Goal: Information Seeking & Learning: Learn about a topic

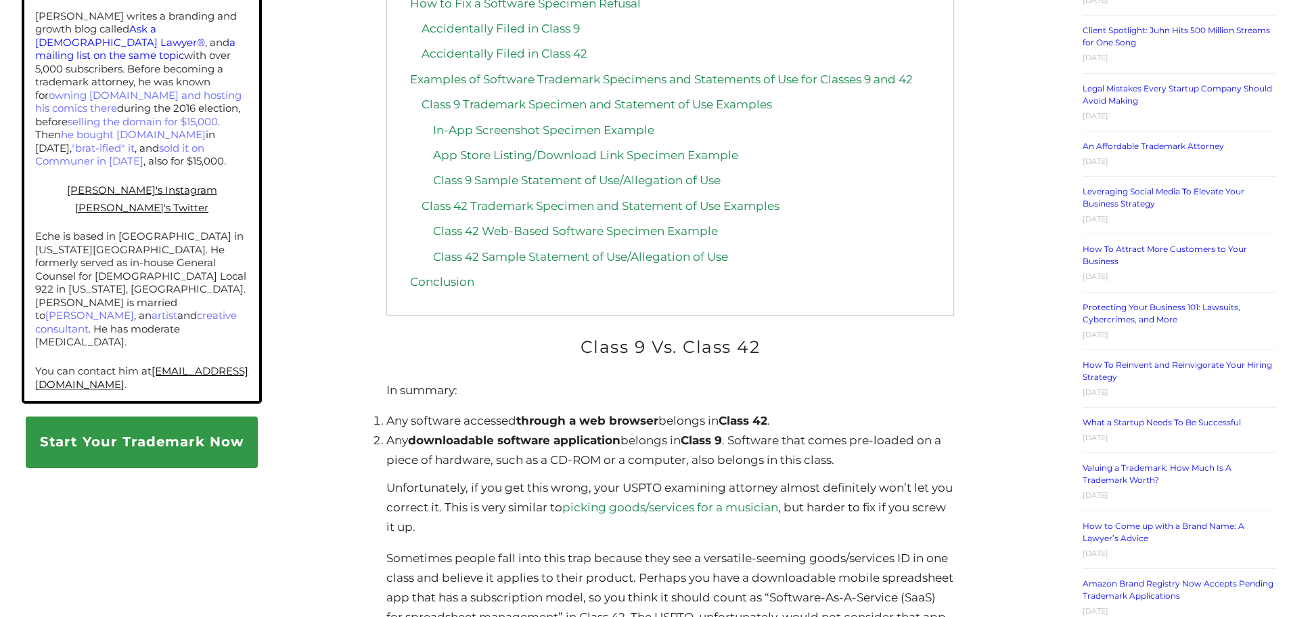
scroll to position [1083, 0]
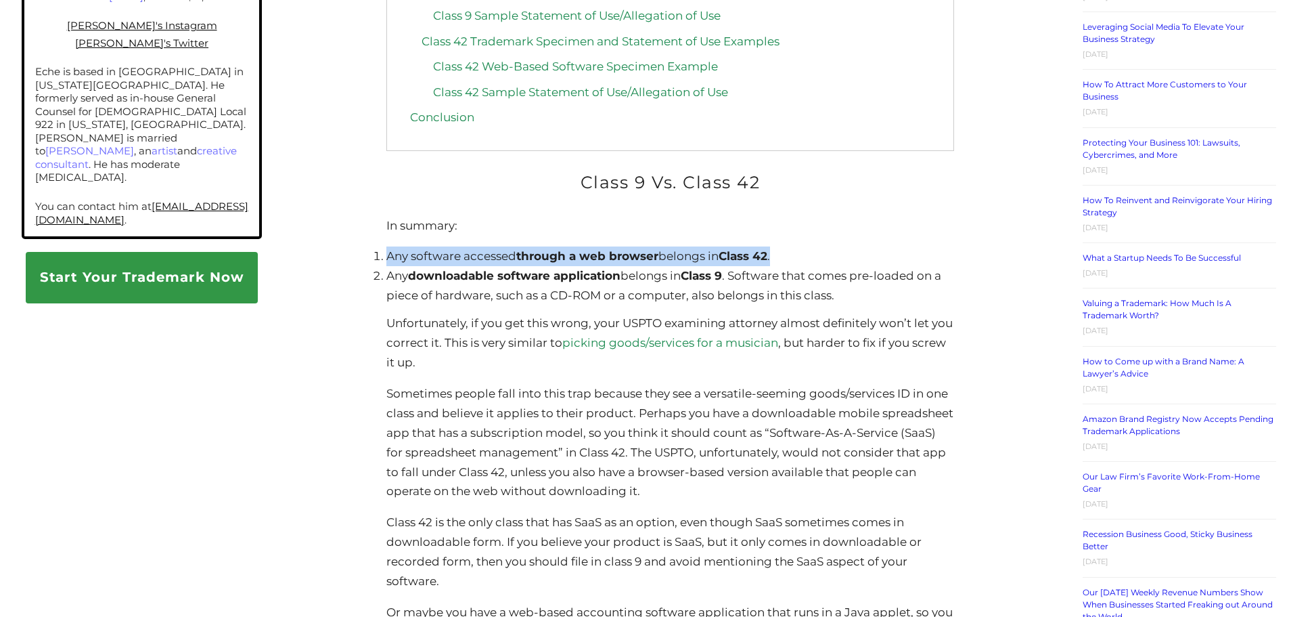
drag, startPoint x: 389, startPoint y: 263, endPoint x: 782, endPoint y: 263, distance: 392.5
click at [782, 263] on li "Any software accessed through a web browser belongs in Class 42 ." at bounding box center [669, 256] width 567 height 20
click at [518, 266] on li "Any software accessed through a web browser belongs in Class 42 ." at bounding box center [669, 256] width 567 height 20
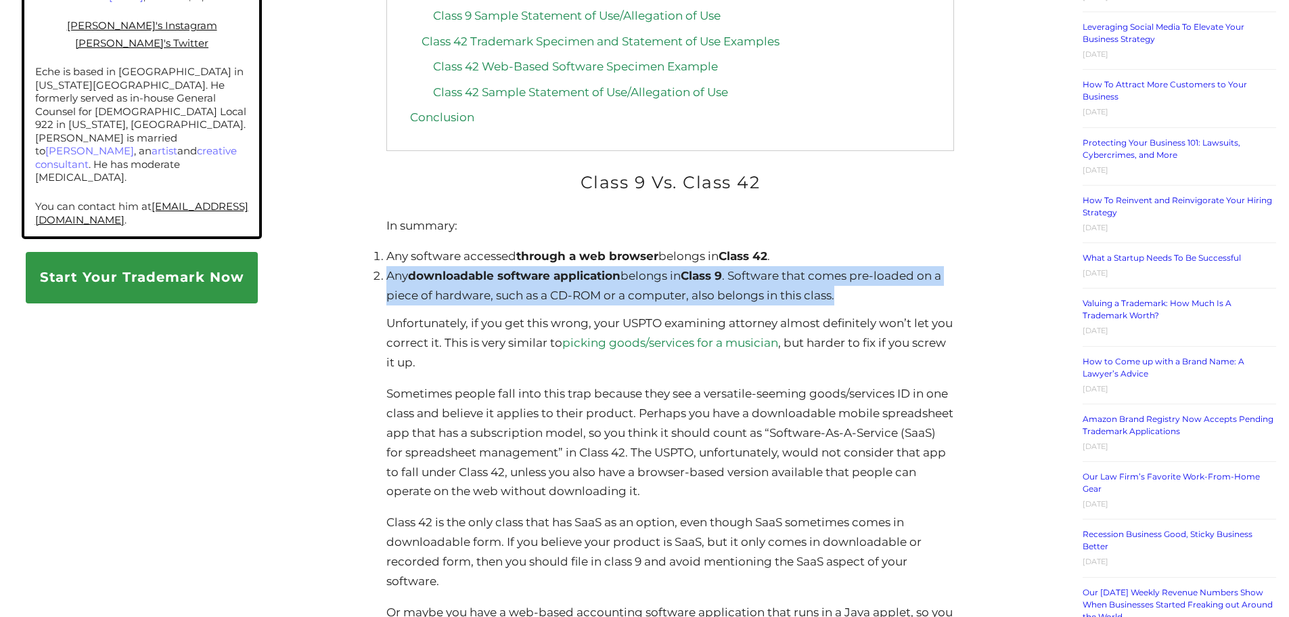
drag, startPoint x: 382, startPoint y: 286, endPoint x: 838, endPoint y: 298, distance: 456.3
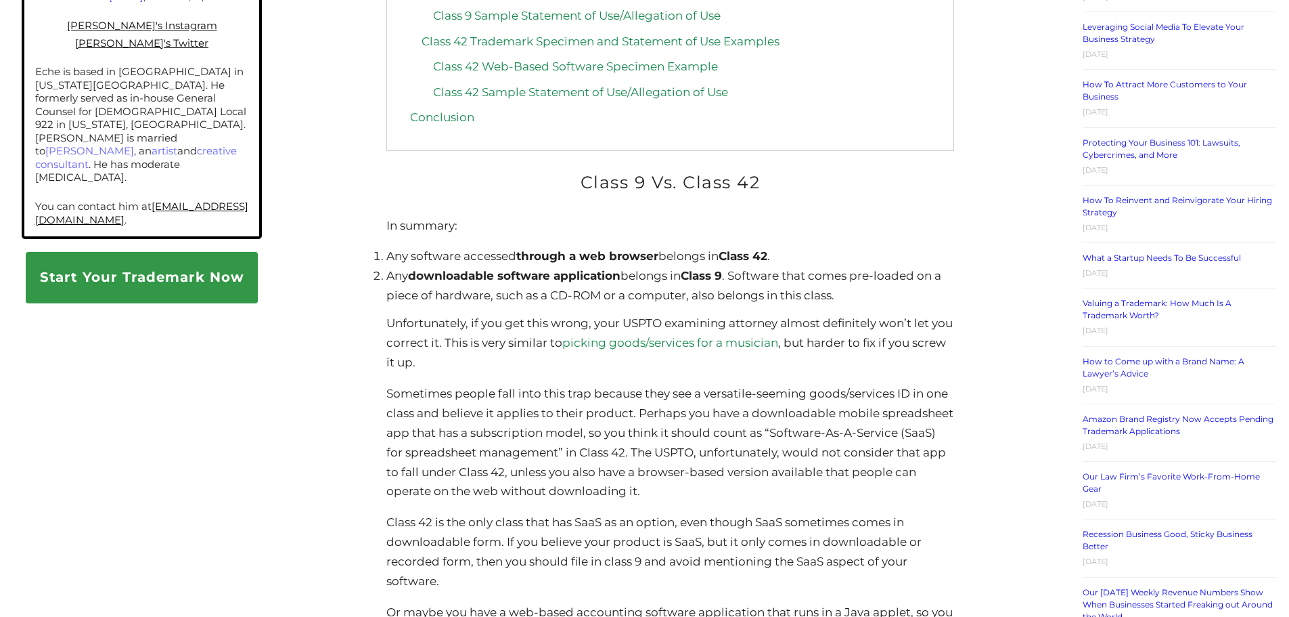
click at [432, 317] on p "Unfortunately, if you get this wrong, your USPTO examining attorney almost defi…" at bounding box center [669, 342] width 567 height 59
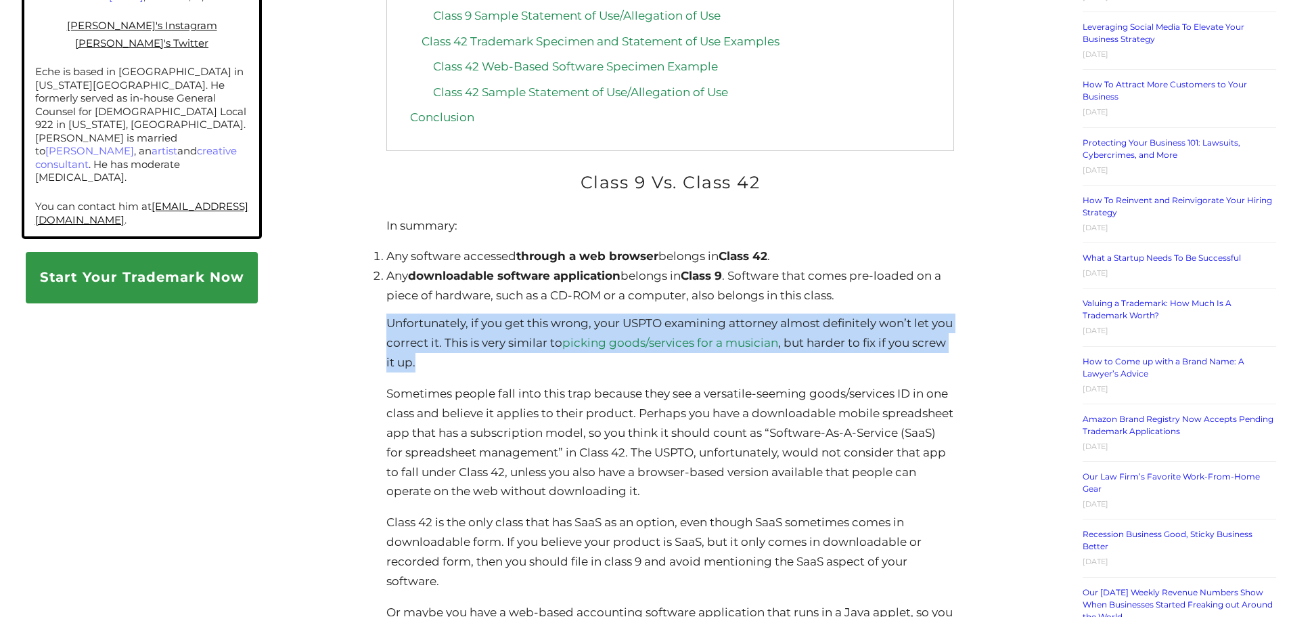
drag, startPoint x: 371, startPoint y: 322, endPoint x: 463, endPoint y: 363, distance: 100.6
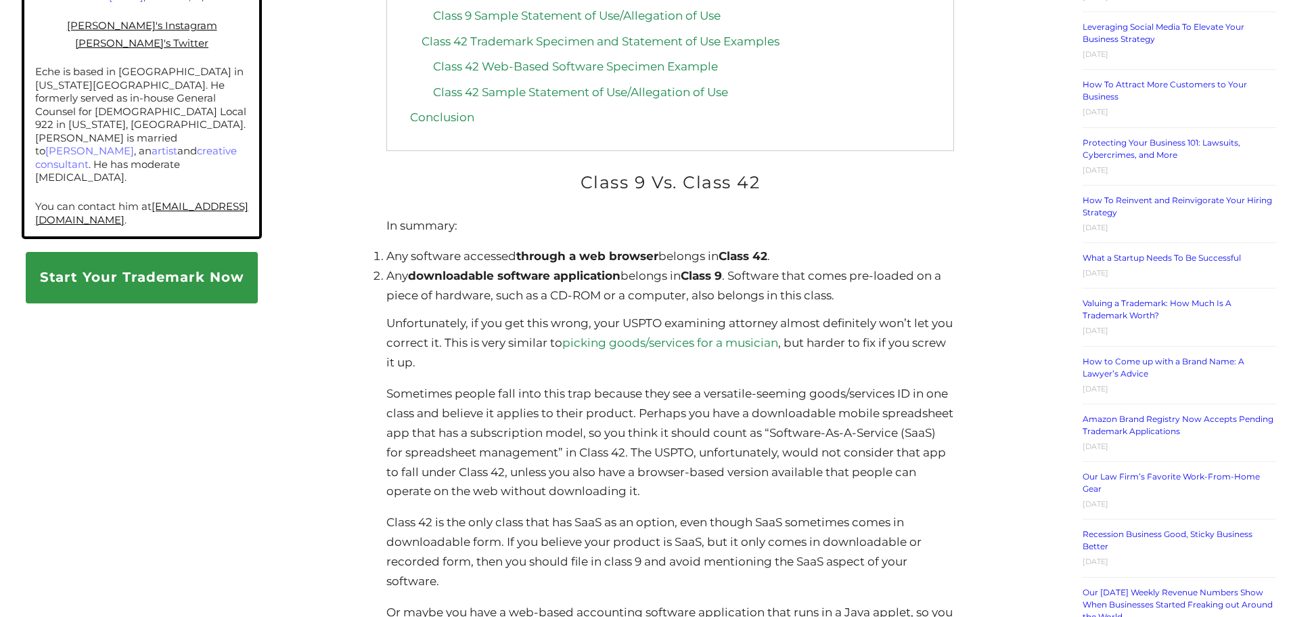
click at [463, 410] on p "Sometimes people fall into this trap because they see a versatile-seeming goods…" at bounding box center [669, 442] width 567 height 117
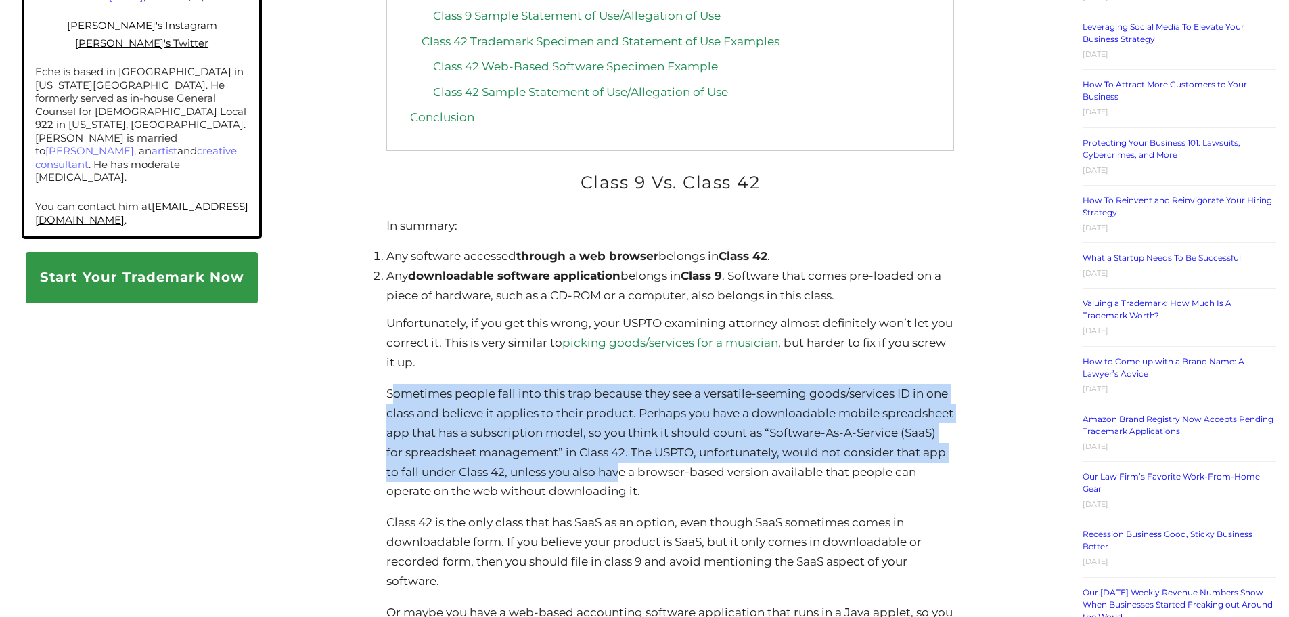
drag, startPoint x: 392, startPoint y: 399, endPoint x: 728, endPoint y: 474, distance: 344.8
click at [728, 474] on p "Sometimes people fall into this trap because they see a versatile-seeming goods…" at bounding box center [669, 442] width 567 height 117
click at [719, 463] on p "Sometimes people fall into this trap because they see a versatile-seeming goods…" at bounding box center [669, 442] width 567 height 117
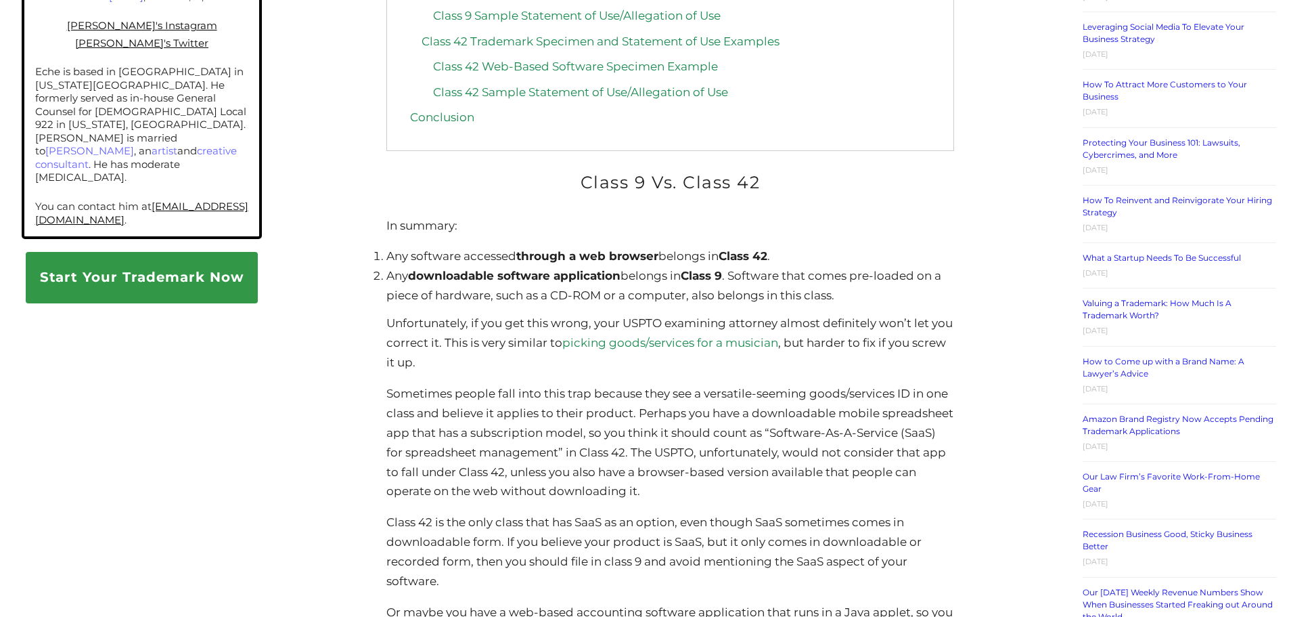
drag, startPoint x: 744, startPoint y: 489, endPoint x: 568, endPoint y: 474, distance: 176.6
click at [568, 474] on p "Sometimes people fall into this trap because they see a versatile-seeming goods…" at bounding box center [669, 442] width 567 height 117
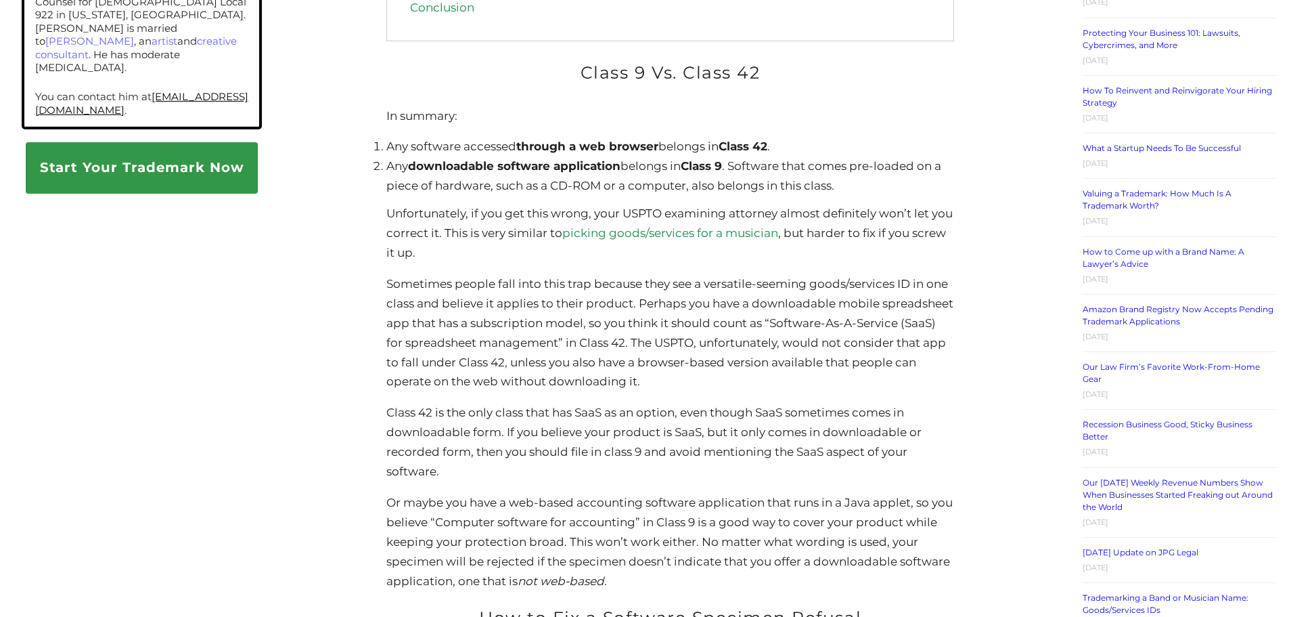
scroll to position [1218, 0]
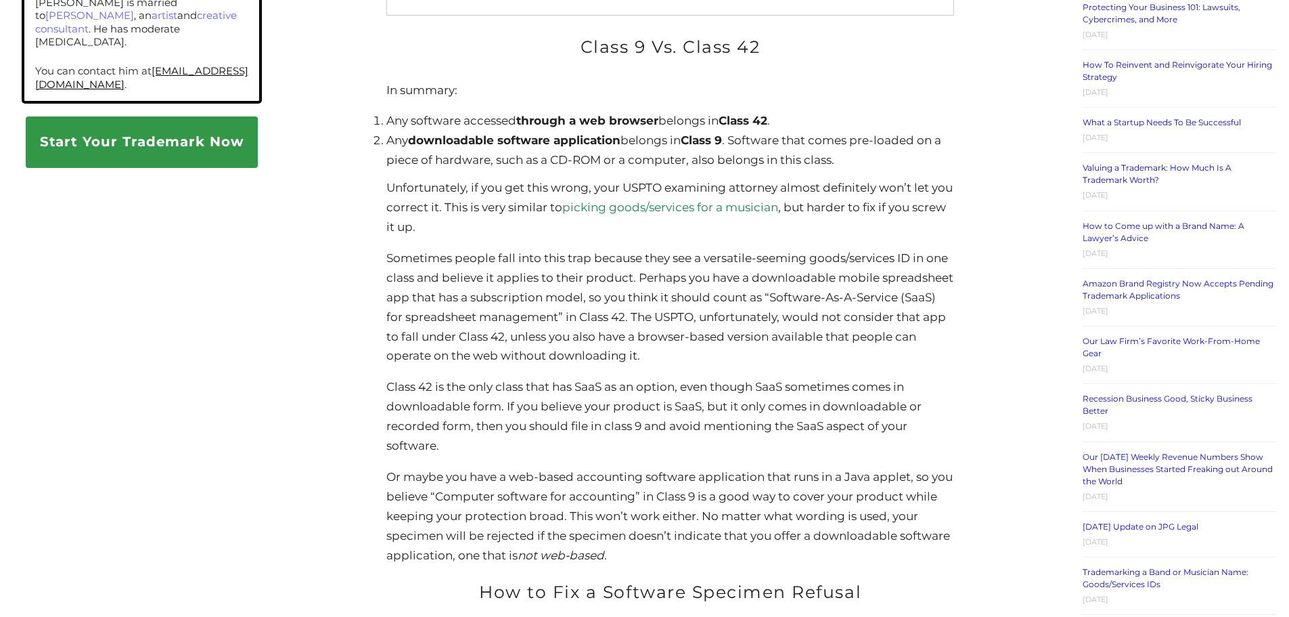
click at [570, 394] on p "Class 42 is the only class that has SaaS as an option, even though SaaS sometim…" at bounding box center [669, 416] width 567 height 79
drag, startPoint x: 713, startPoint y: 388, endPoint x: 684, endPoint y: 396, distance: 30.0
click at [769, 395] on p "Class 42 is the only class that has SaaS as an option, even though SaaS sometim…" at bounding box center [669, 416] width 567 height 79
click at [684, 396] on p "Class 42 is the only class that has SaaS as an option, even though SaaS sometim…" at bounding box center [669, 416] width 567 height 79
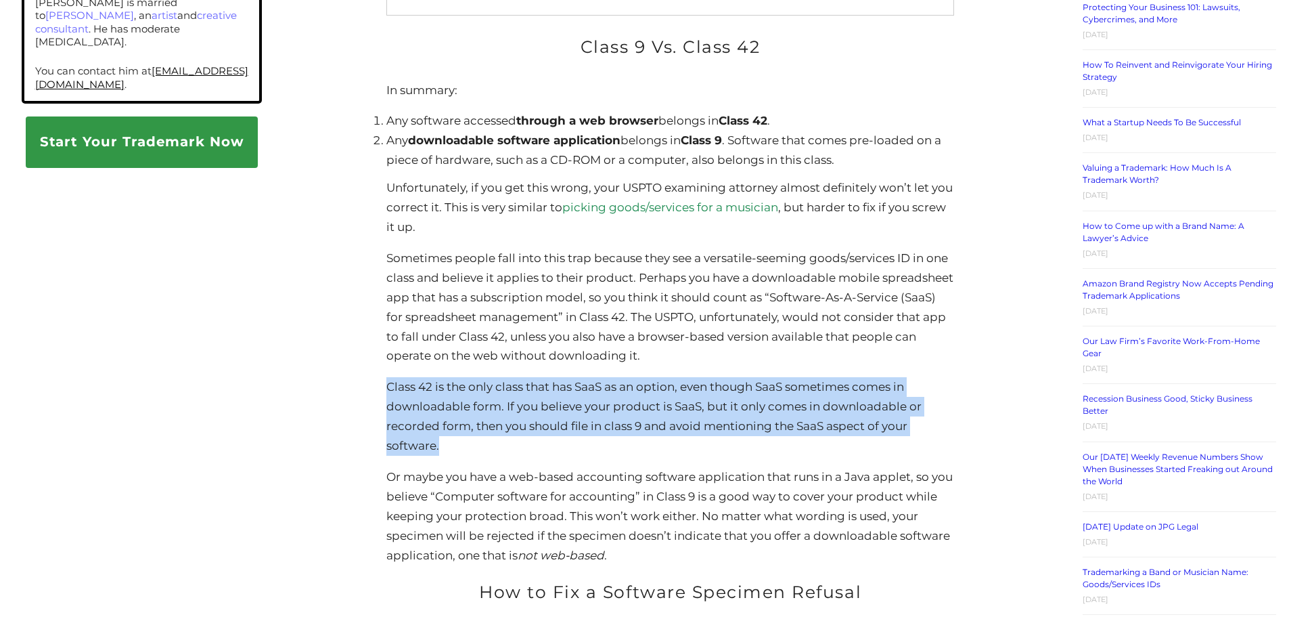
drag, startPoint x: 389, startPoint y: 393, endPoint x: 627, endPoint y: 443, distance: 242.8
click at [627, 443] on p "Class 42 is the only class that has SaaS as an option, even though SaaS sometim…" at bounding box center [669, 416] width 567 height 79
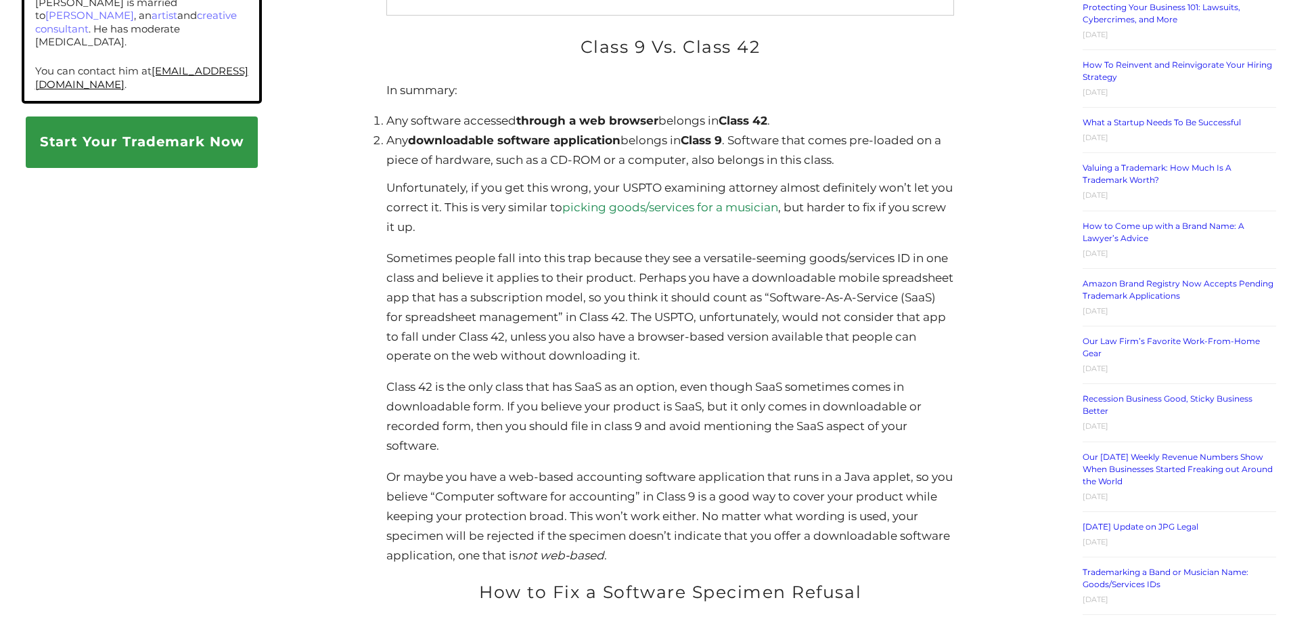
click at [627, 484] on p "Or maybe you have a web-based accounting software application that runs in a Ja…" at bounding box center [669, 516] width 567 height 98
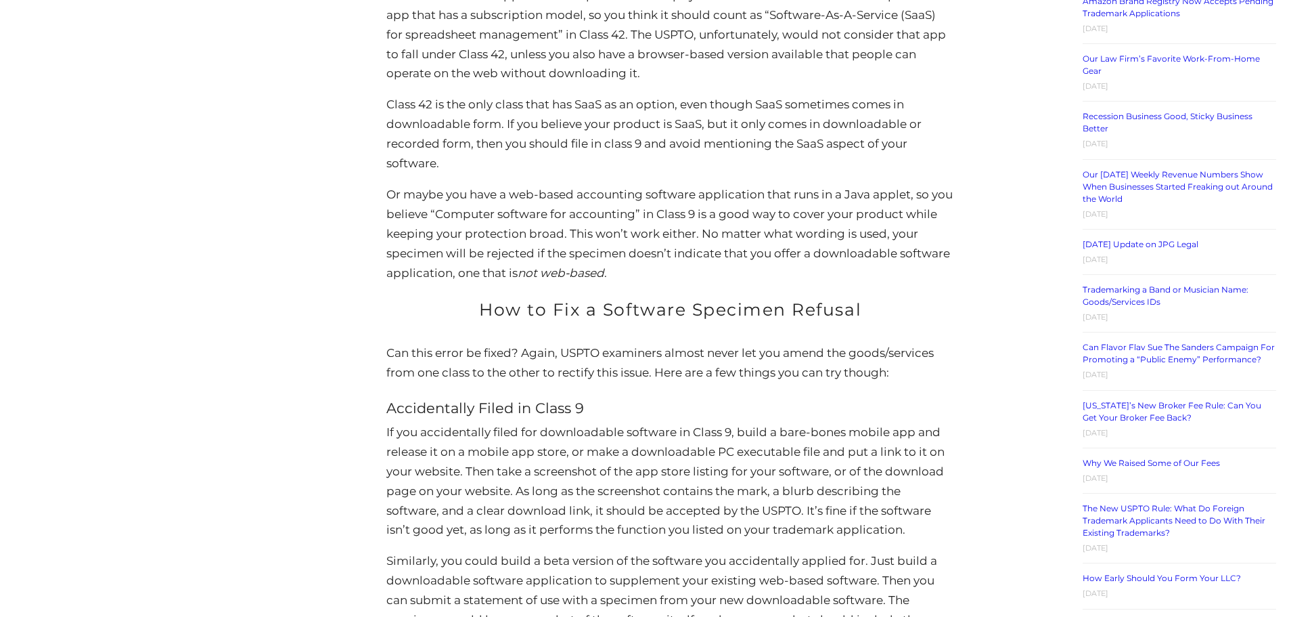
scroll to position [1624, 0]
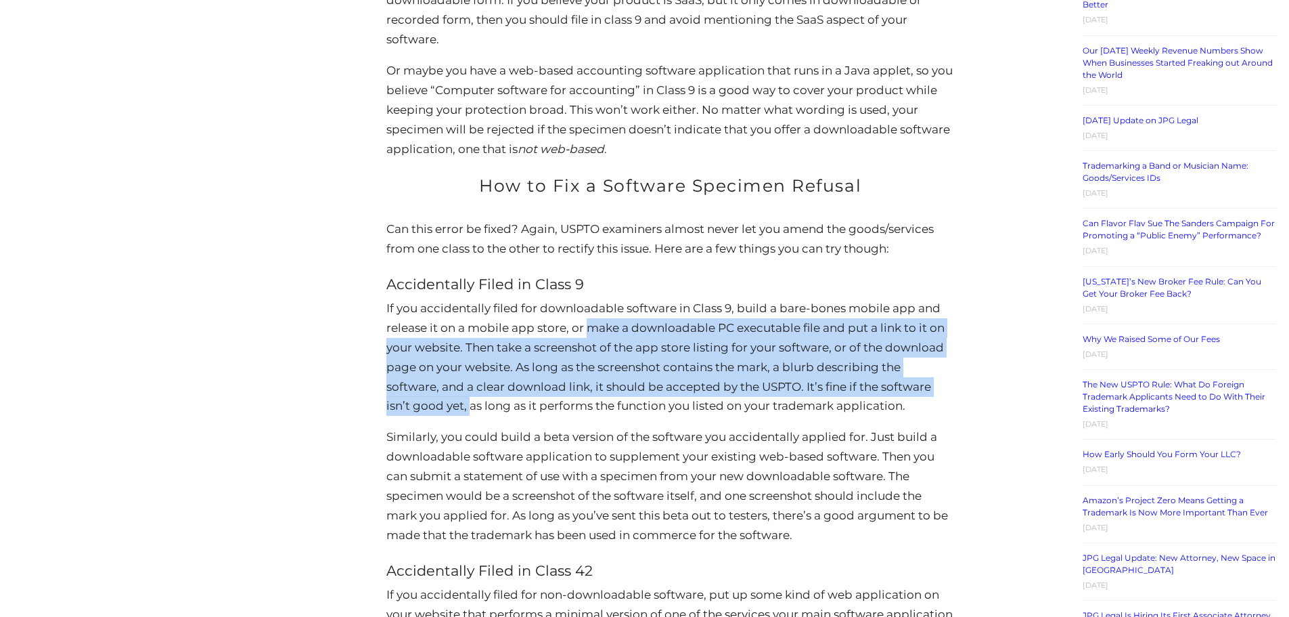
drag, startPoint x: 587, startPoint y: 330, endPoint x: 472, endPoint y: 412, distance: 141.2
click at [470, 407] on p "If you accidentally filed for downloadable software in Class 9, build a bare-bo…" at bounding box center [669, 356] width 567 height 117
click at [470, 403] on p "If you accidentally filed for downloadable software in Class 9, build a bare-bo…" at bounding box center [669, 356] width 567 height 117
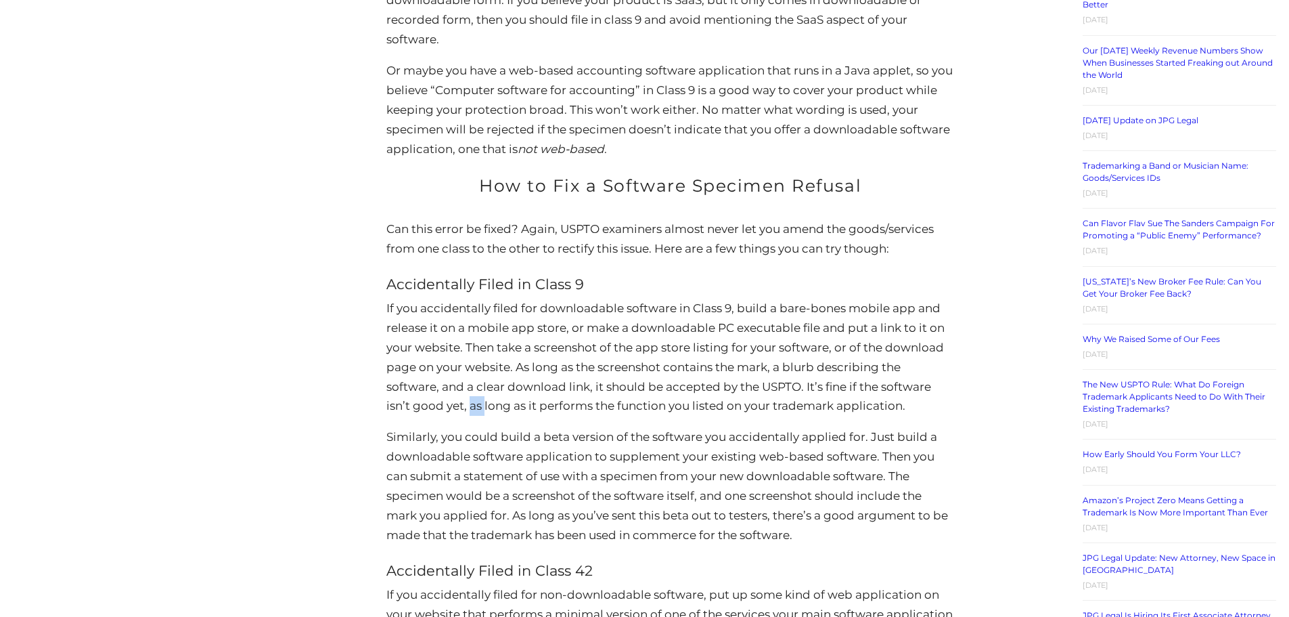
click at [470, 403] on p "If you accidentally filed for downloadable software in Class 9, build a bare-bo…" at bounding box center [669, 356] width 567 height 117
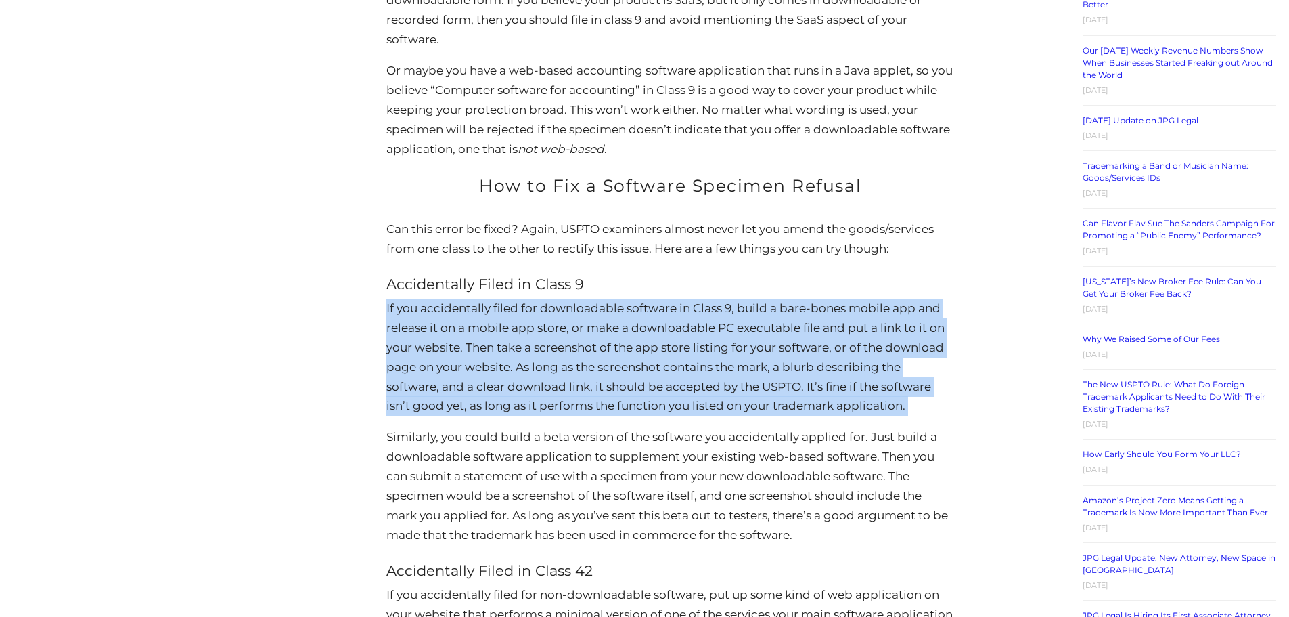
click at [470, 403] on p "If you accidentally filed for downloadable software in Class 9, build a bare-bo…" at bounding box center [669, 356] width 567 height 117
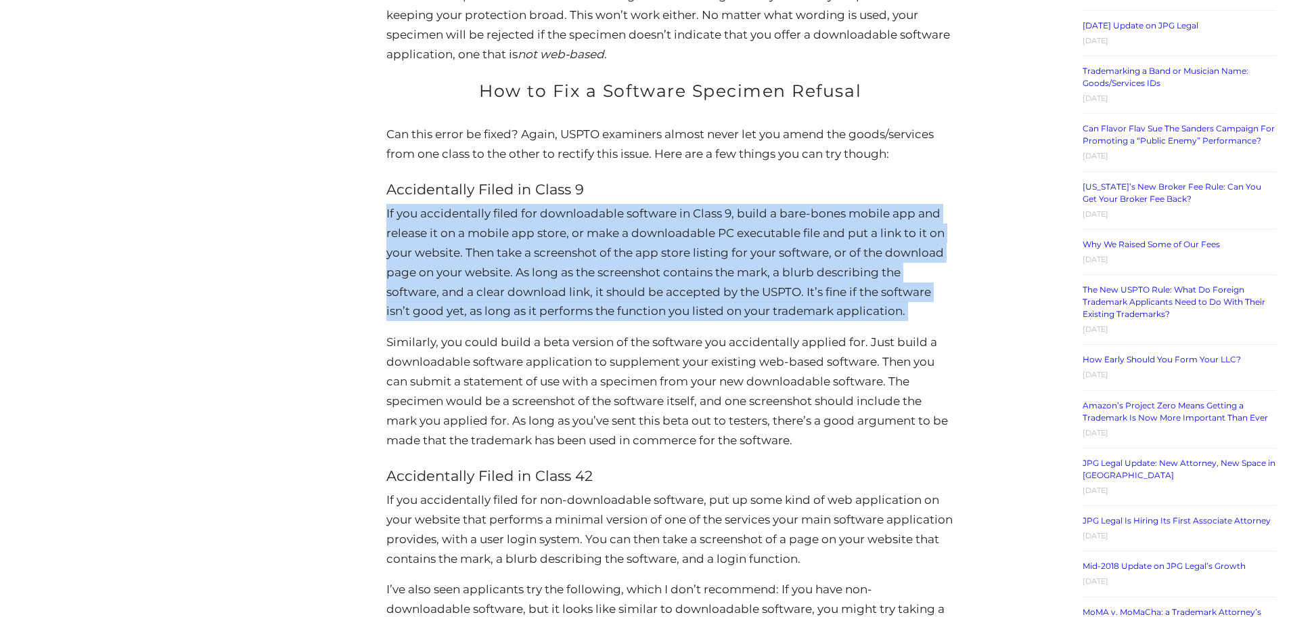
scroll to position [1760, 0]
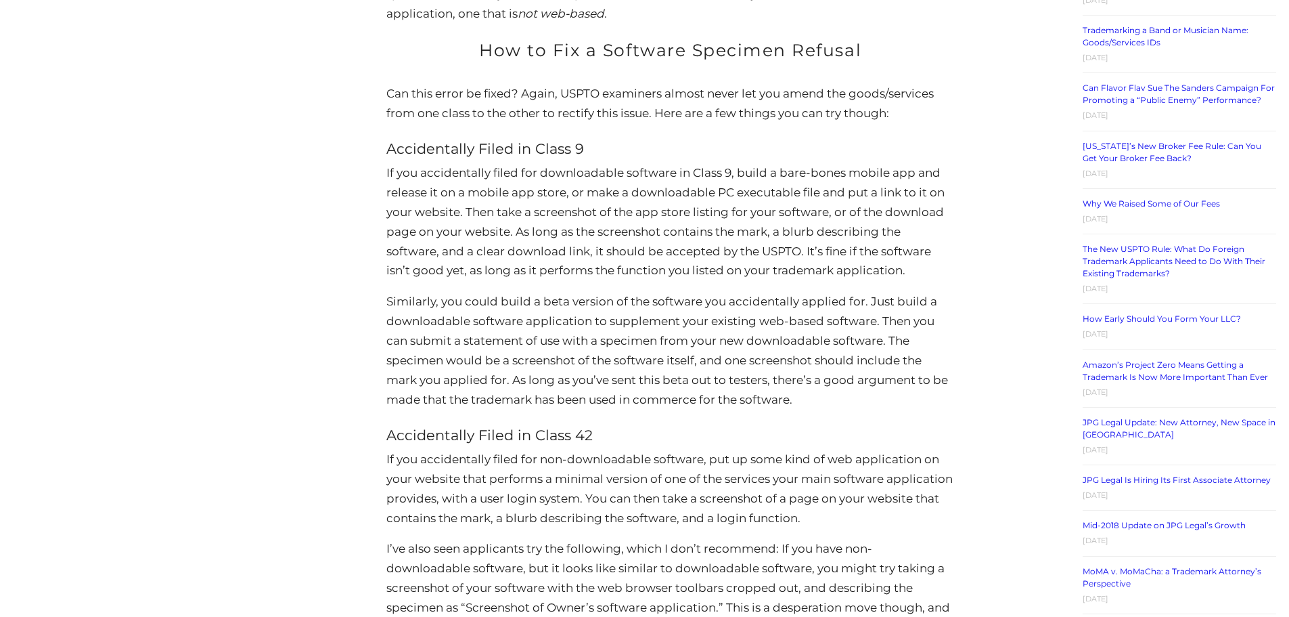
click at [520, 301] on p "Similarly, you could build a beta version of the software you accidentally appl…" at bounding box center [669, 350] width 567 height 117
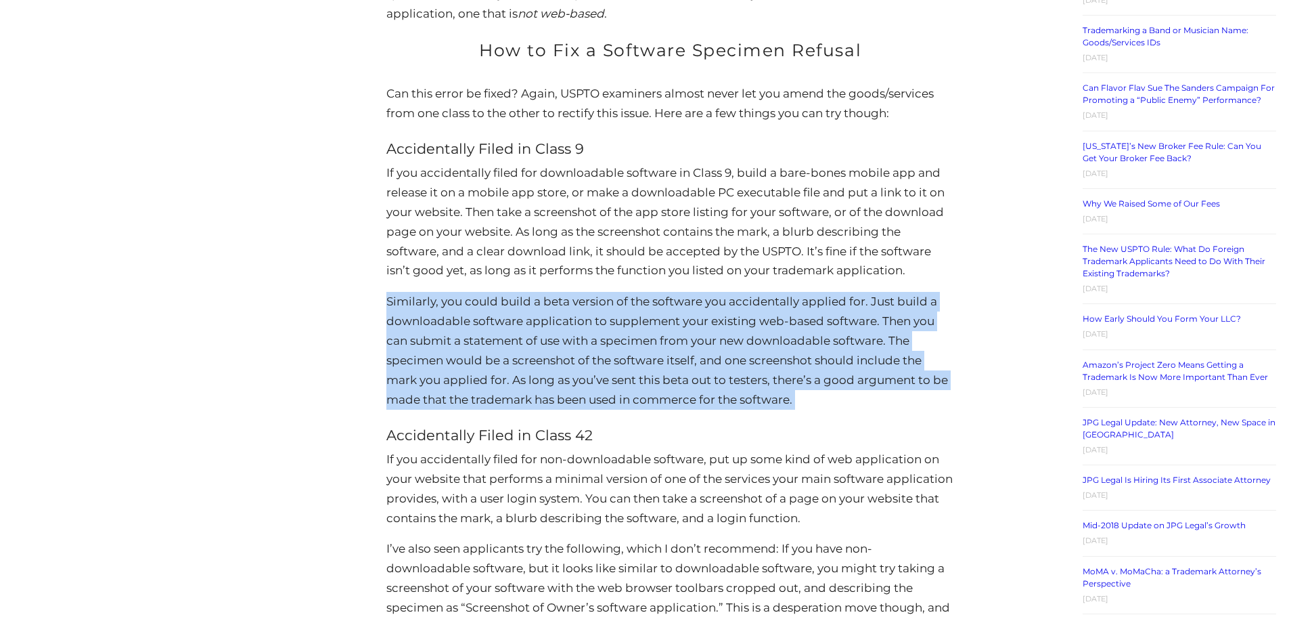
click at [520, 301] on p "Similarly, you could build a beta version of the software you accidentally appl…" at bounding box center [669, 350] width 567 height 117
click at [464, 324] on p "Similarly, you could build a beta version of the software you accidentally appl…" at bounding box center [669, 350] width 567 height 117
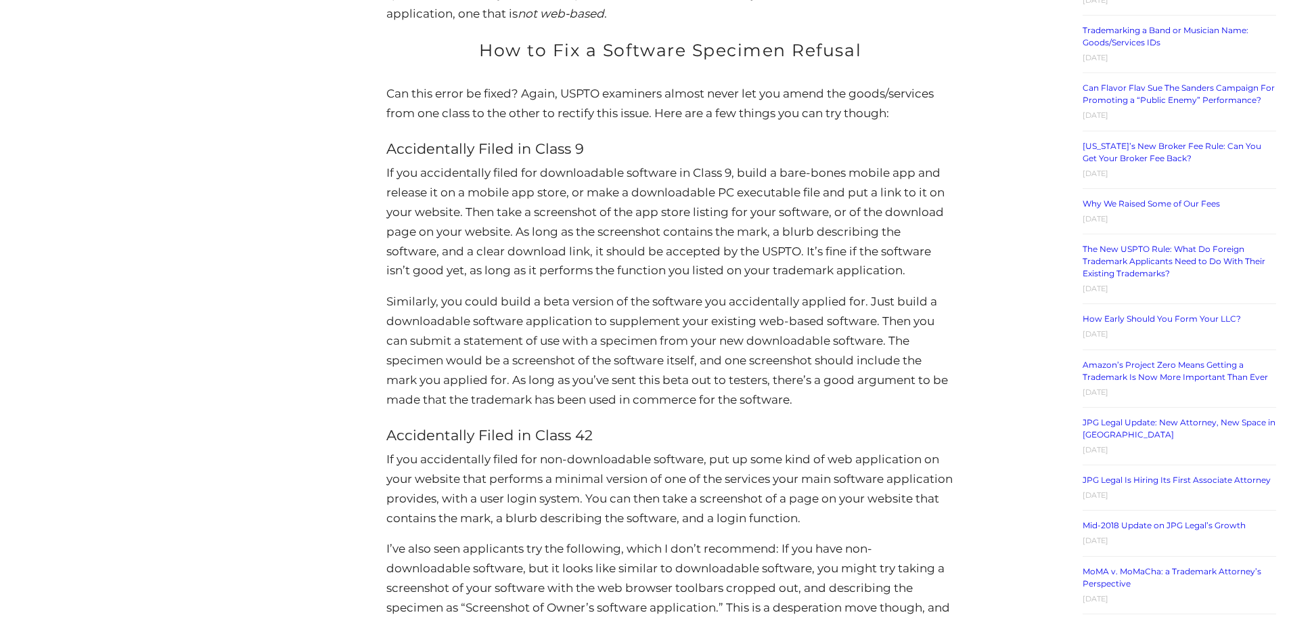
click at [516, 339] on p "Similarly, you could build a beta version of the software you accidentally appl…" at bounding box center [669, 350] width 567 height 117
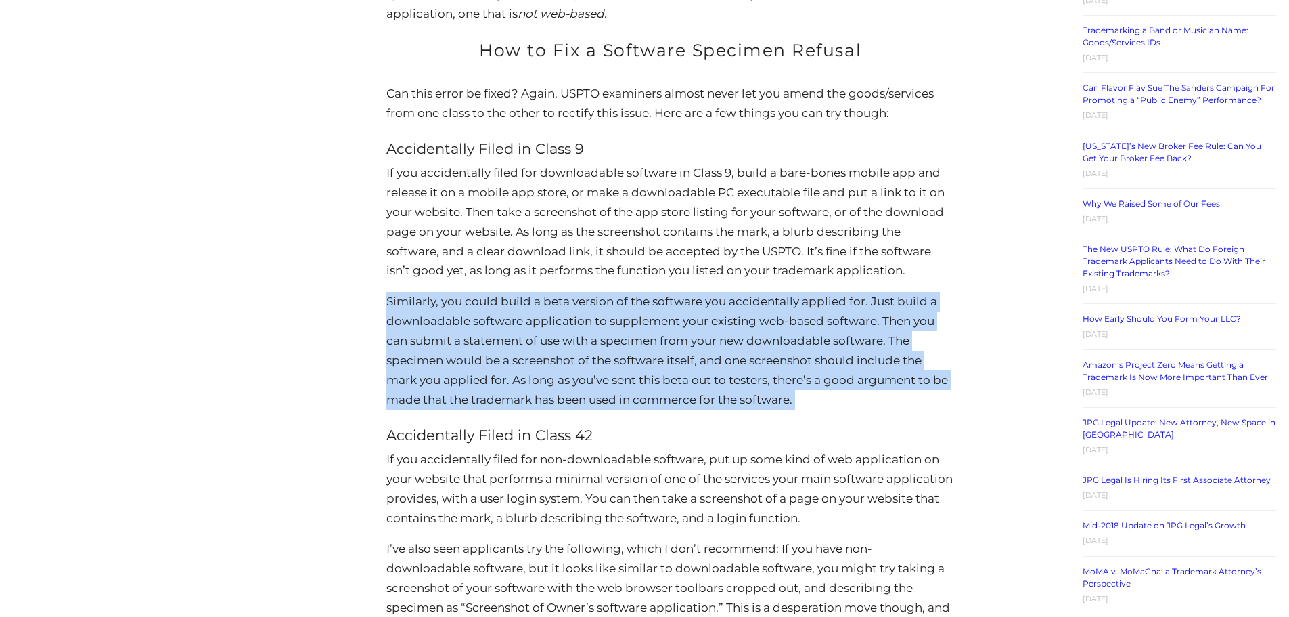
click at [516, 339] on p "Similarly, you could build a beta version of the software you accidentally appl…" at bounding box center [669, 350] width 567 height 117
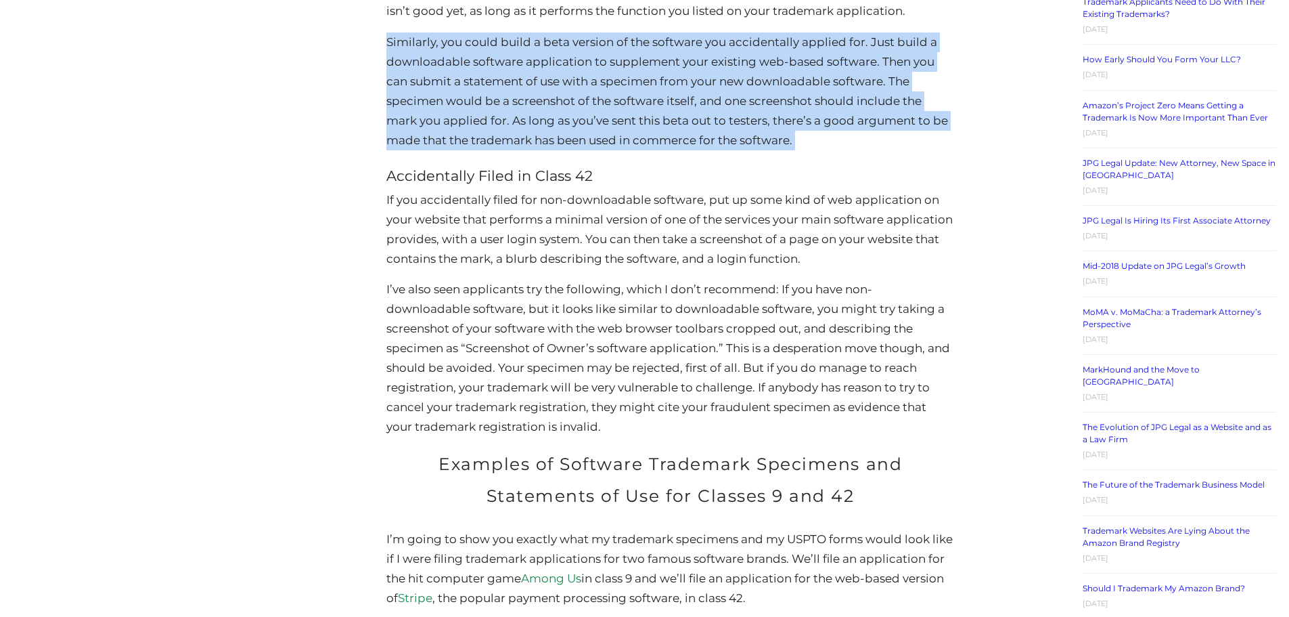
scroll to position [2030, 0]
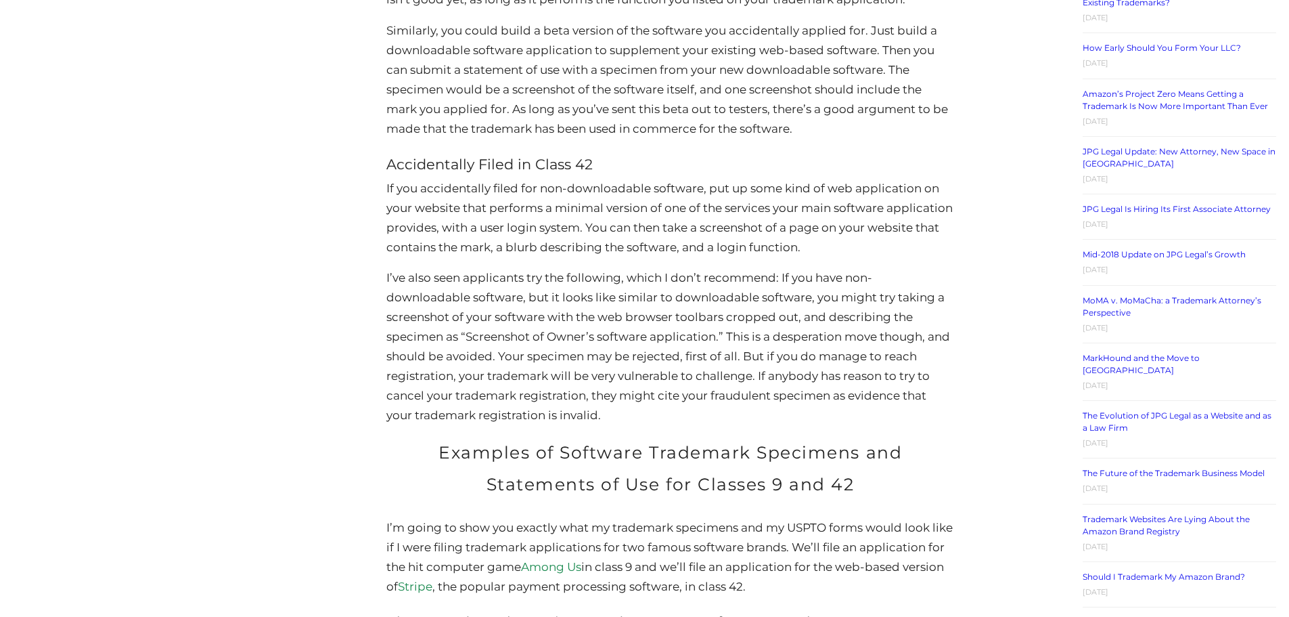
click at [388, 181] on p "If you accidentally filed for non-downloadable software, put up some kind of we…" at bounding box center [669, 218] width 567 height 79
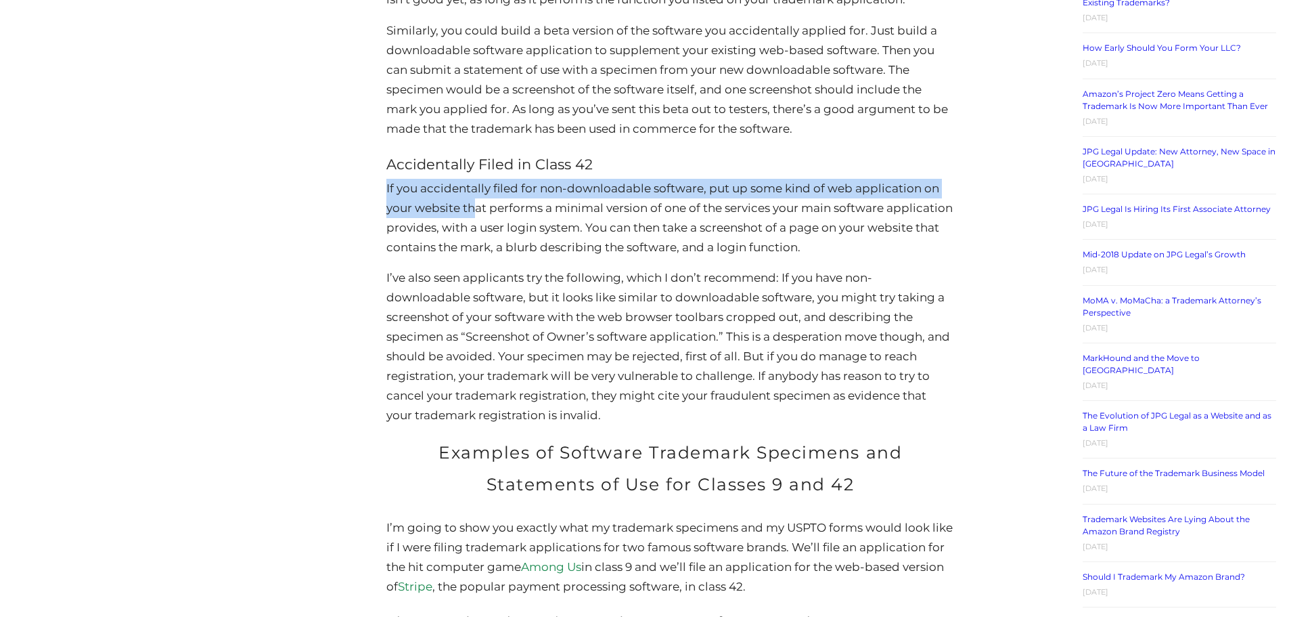
drag, startPoint x: 415, startPoint y: 198, endPoint x: 686, endPoint y: 226, distance: 272.8
click at [535, 205] on p "If you accidentally filed for non-downloadable software, put up some kind of we…" at bounding box center [669, 218] width 567 height 79
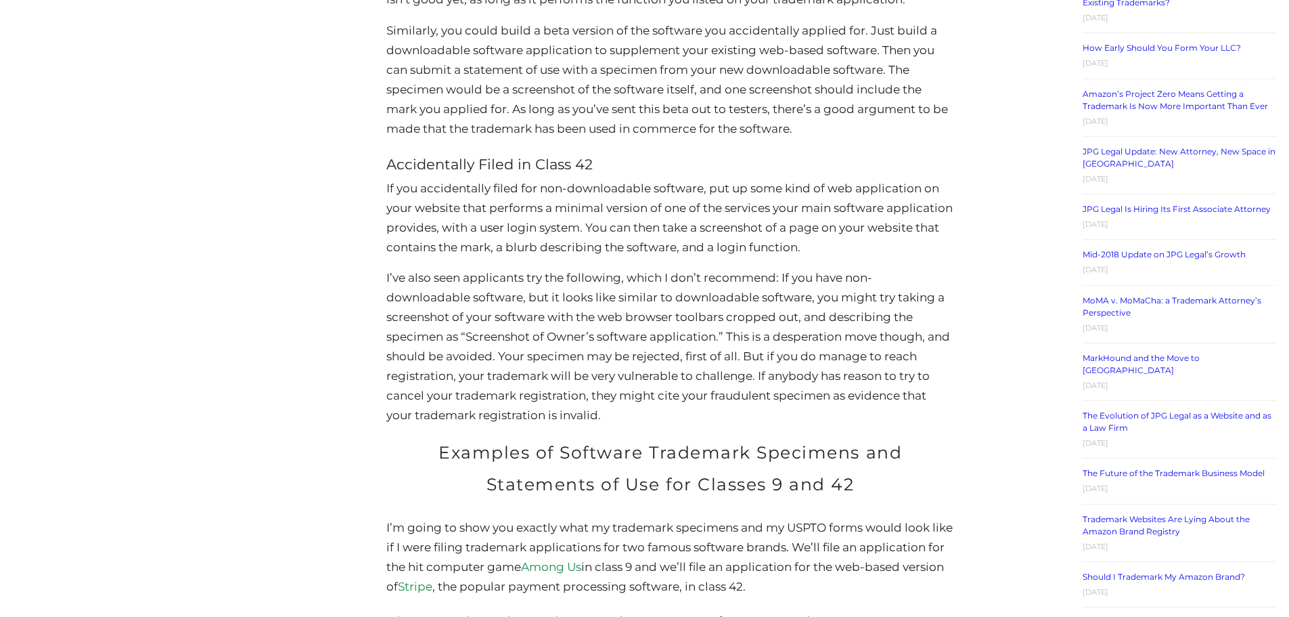
drag, startPoint x: 745, startPoint y: 301, endPoint x: 718, endPoint y: 374, distance: 77.3
click at [746, 301] on p "I’ve also seen applicants try the following, which I don’t recommend: If you ha…" at bounding box center [669, 346] width 567 height 156
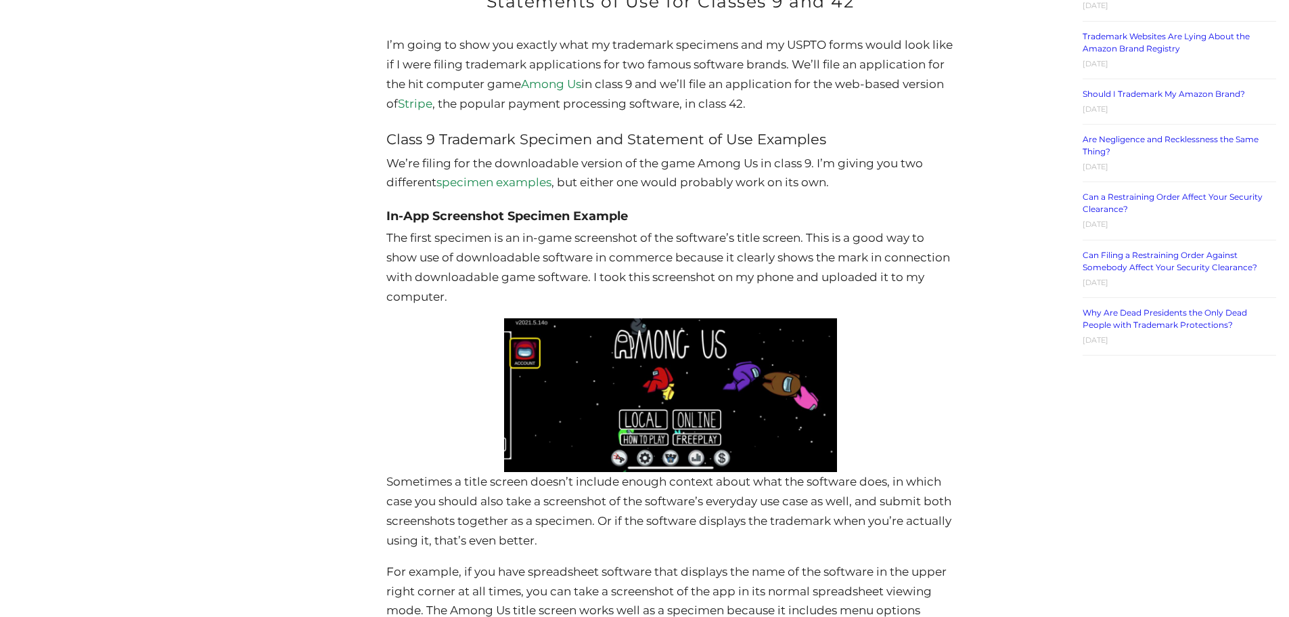
scroll to position [2572, 0]
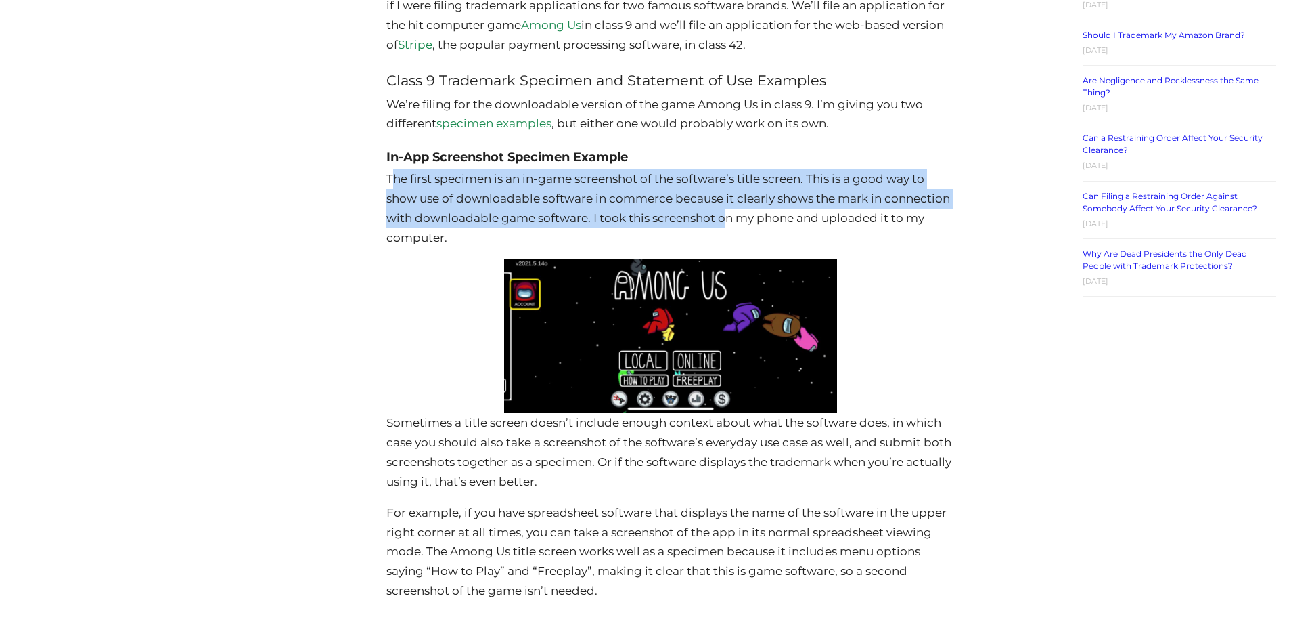
drag, startPoint x: 393, startPoint y: 182, endPoint x: 723, endPoint y: 213, distance: 331.7
click at [725, 213] on p "The first specimen is an in-game screenshot of the software’s title screen. Thi…" at bounding box center [669, 208] width 567 height 79
click at [713, 211] on p "The first specimen is an in-game screenshot of the software’s title screen. Thi…" at bounding box center [669, 208] width 567 height 79
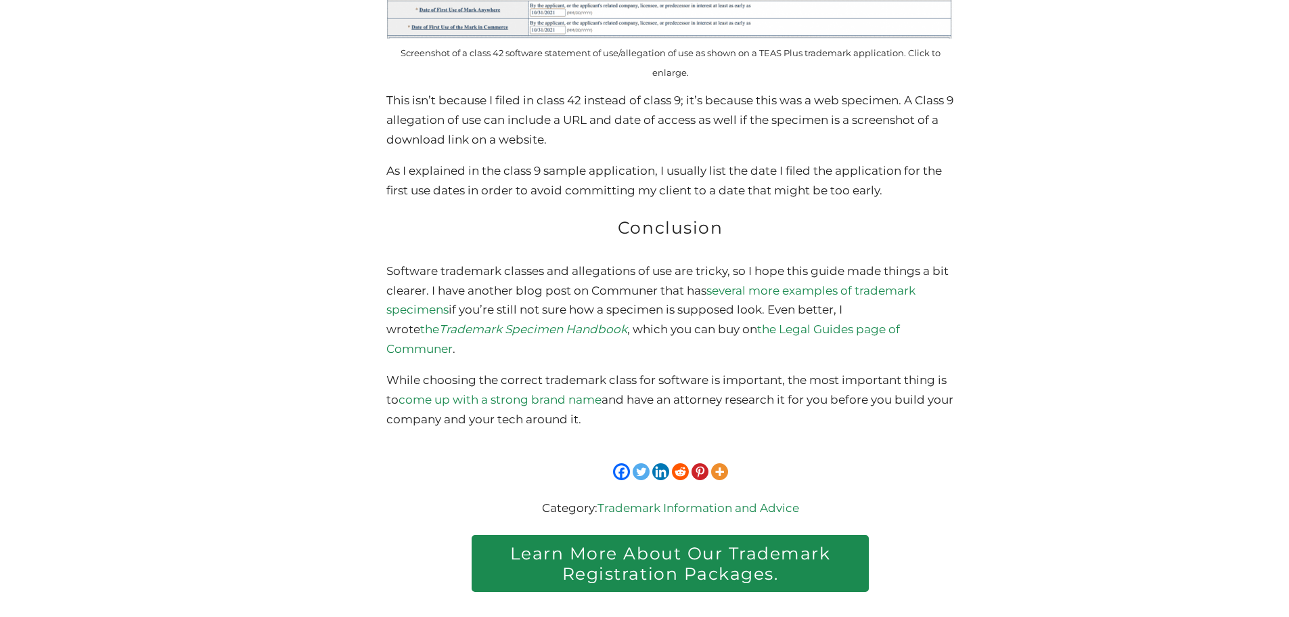
scroll to position [5888, 0]
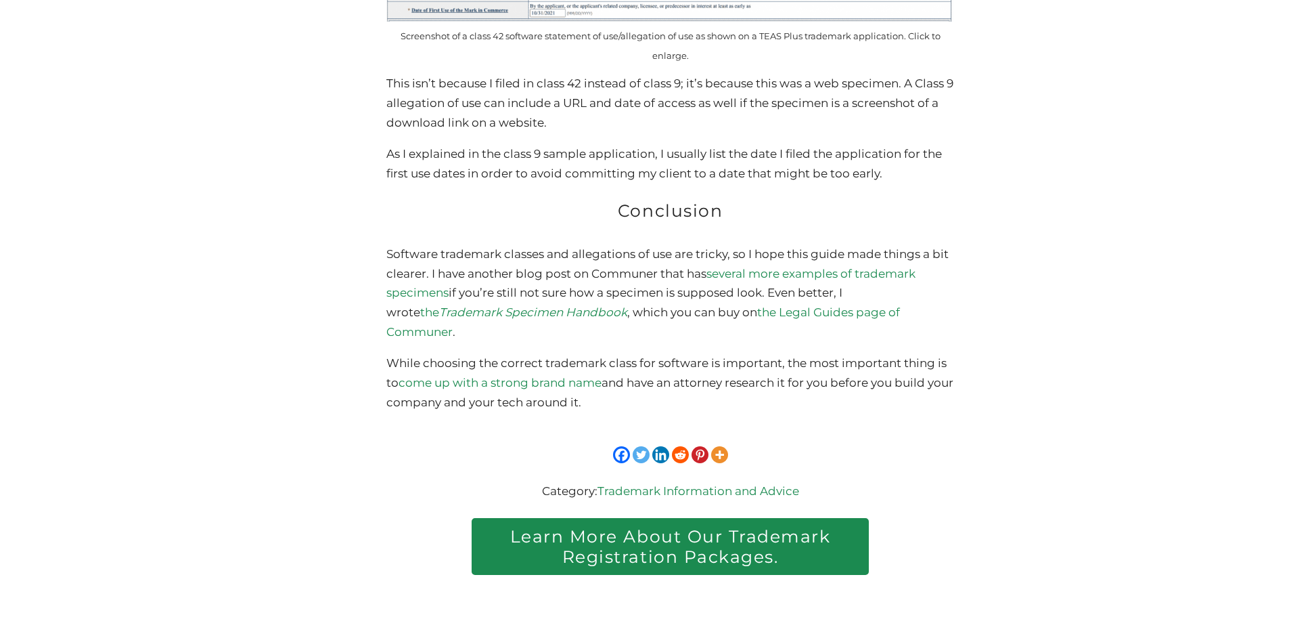
click at [564, 282] on p "Software trademark classes and allegations of use are tricky, so I hope this gu…" at bounding box center [669, 293] width 567 height 98
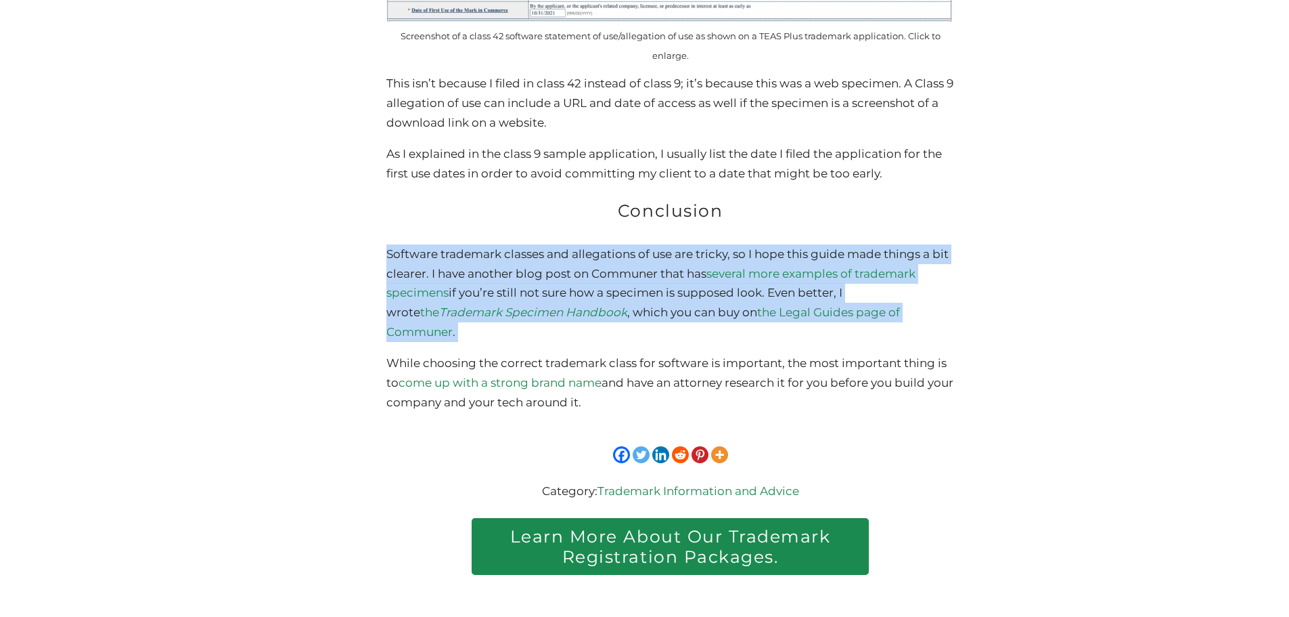
click at [564, 282] on p "Software trademark classes and allegations of use are tricky, so I hope this gu…" at bounding box center [669, 293] width 567 height 98
click at [679, 297] on p "Software trademark classes and allegations of use are tricky, so I hope this gu…" at bounding box center [669, 293] width 567 height 98
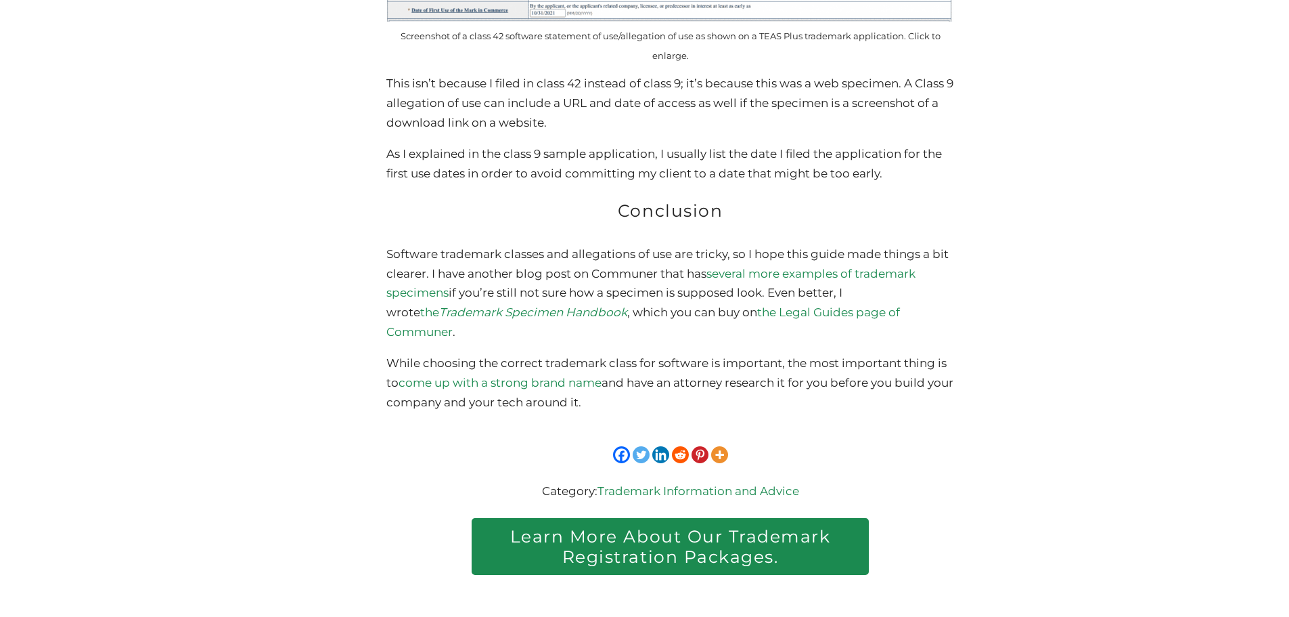
click at [685, 372] on p "While choosing the correct trademark class for software is important, the most …" at bounding box center [669, 382] width 567 height 59
click at [685, 373] on p "While choosing the correct trademark class for software is important, the most …" at bounding box center [669, 382] width 567 height 59
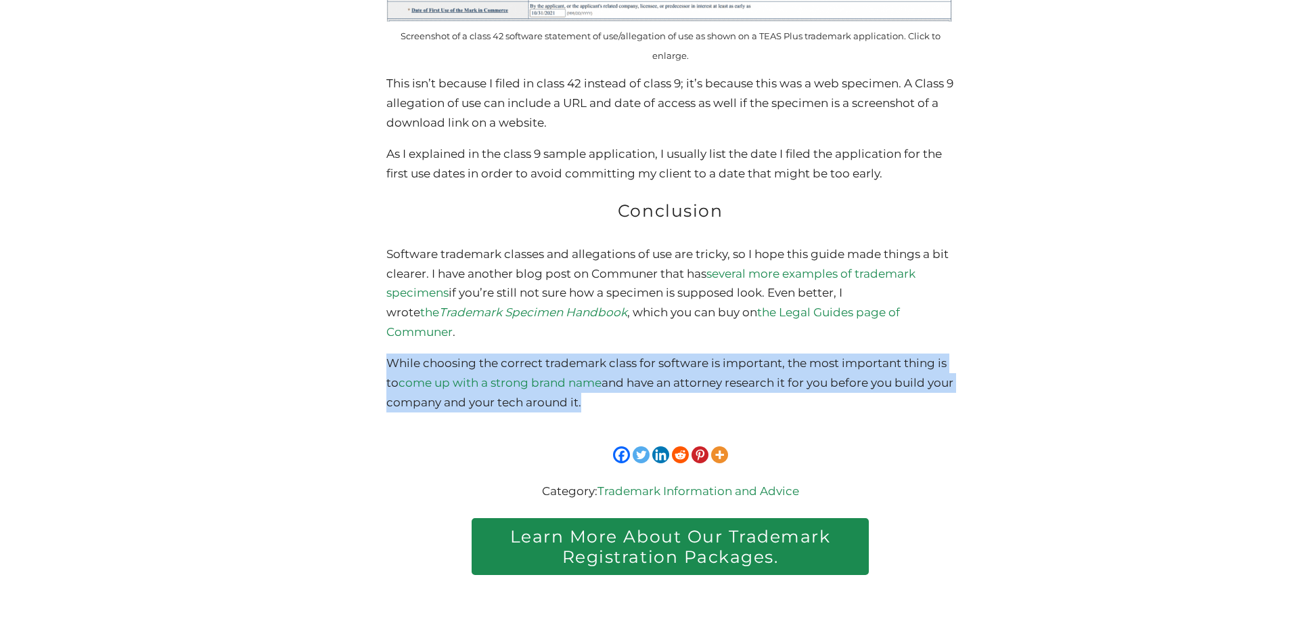
click at [686, 374] on p "While choosing the correct trademark class for software is important, the most …" at bounding box center [669, 382] width 567 height 59
click at [836, 374] on p "While choosing the correct trademark class for software is important, the most …" at bounding box center [669, 382] width 567 height 59
click at [839, 361] on p "While choosing the correct trademark class for software is important, the most …" at bounding box center [669, 382] width 567 height 59
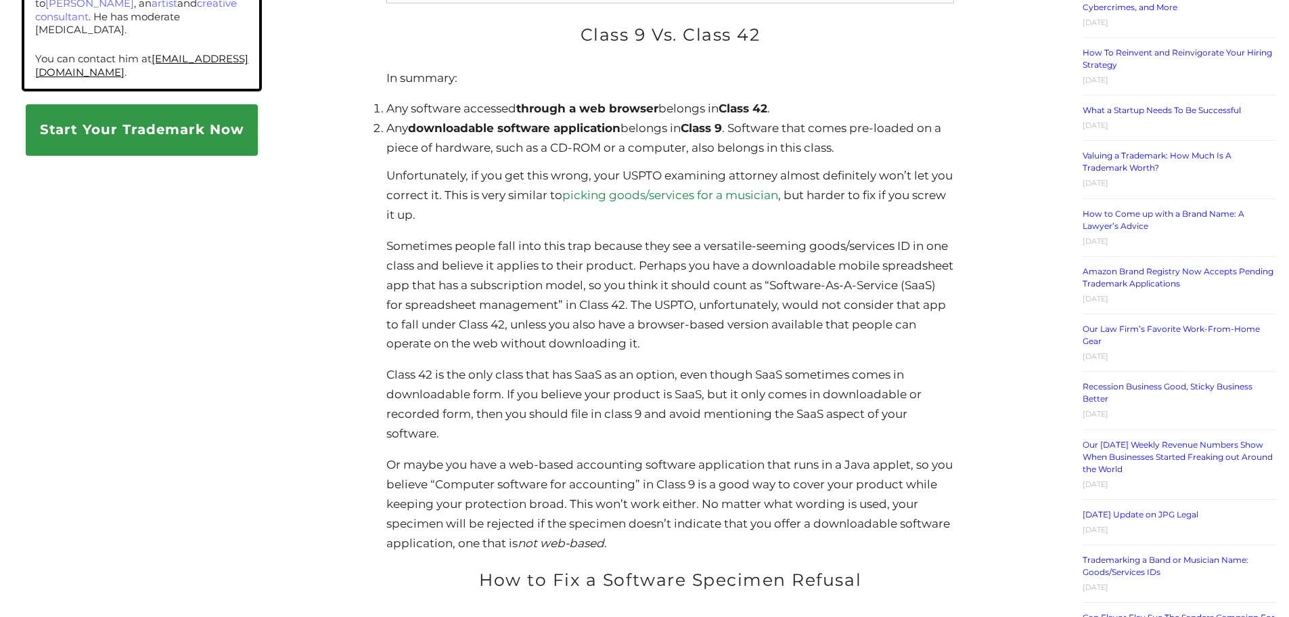
scroll to position [1366, 0]
